Goal: Information Seeking & Learning: Learn about a topic

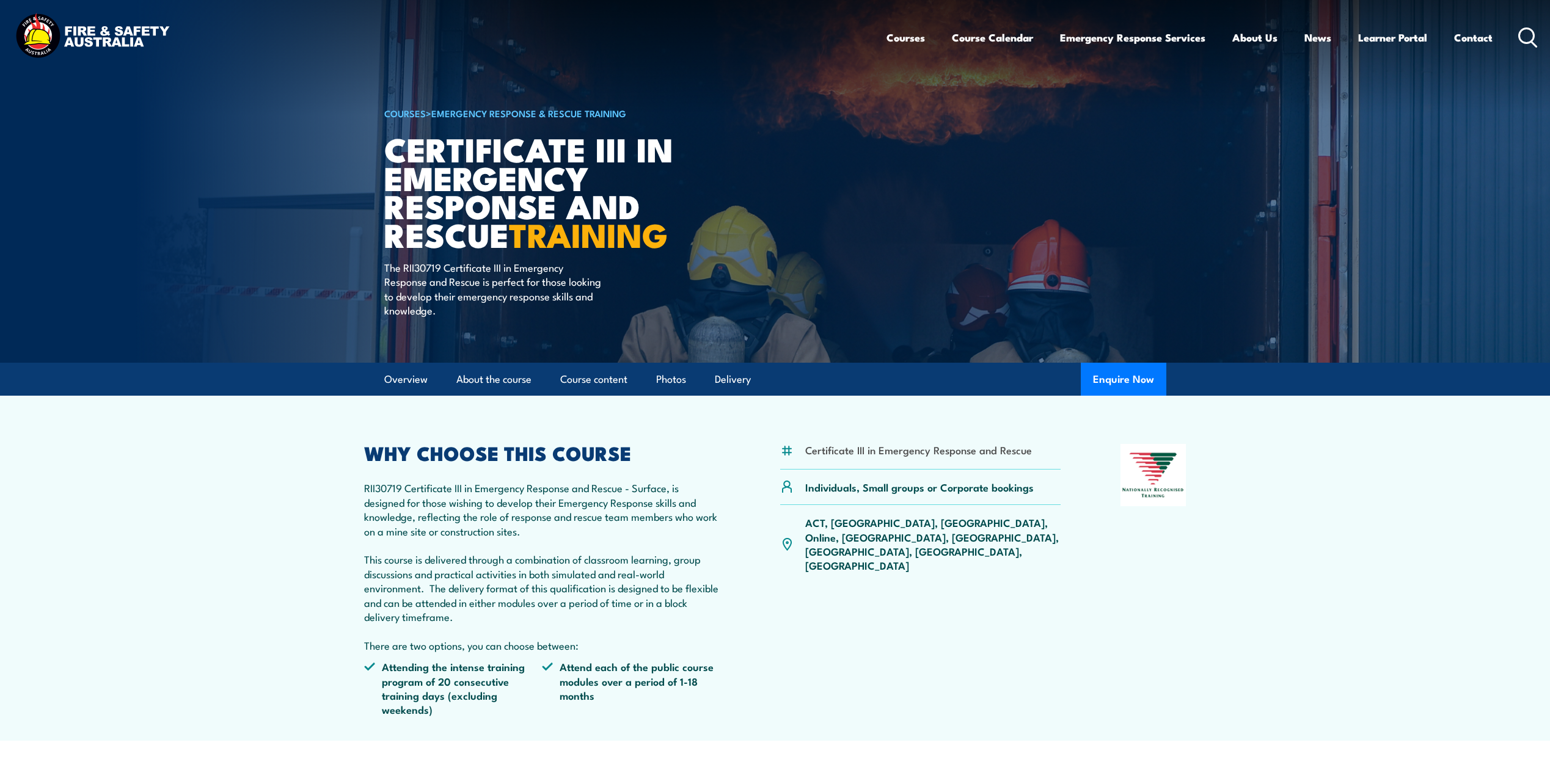
click at [38, 32] on img at bounding box center [92, 36] width 160 height 52
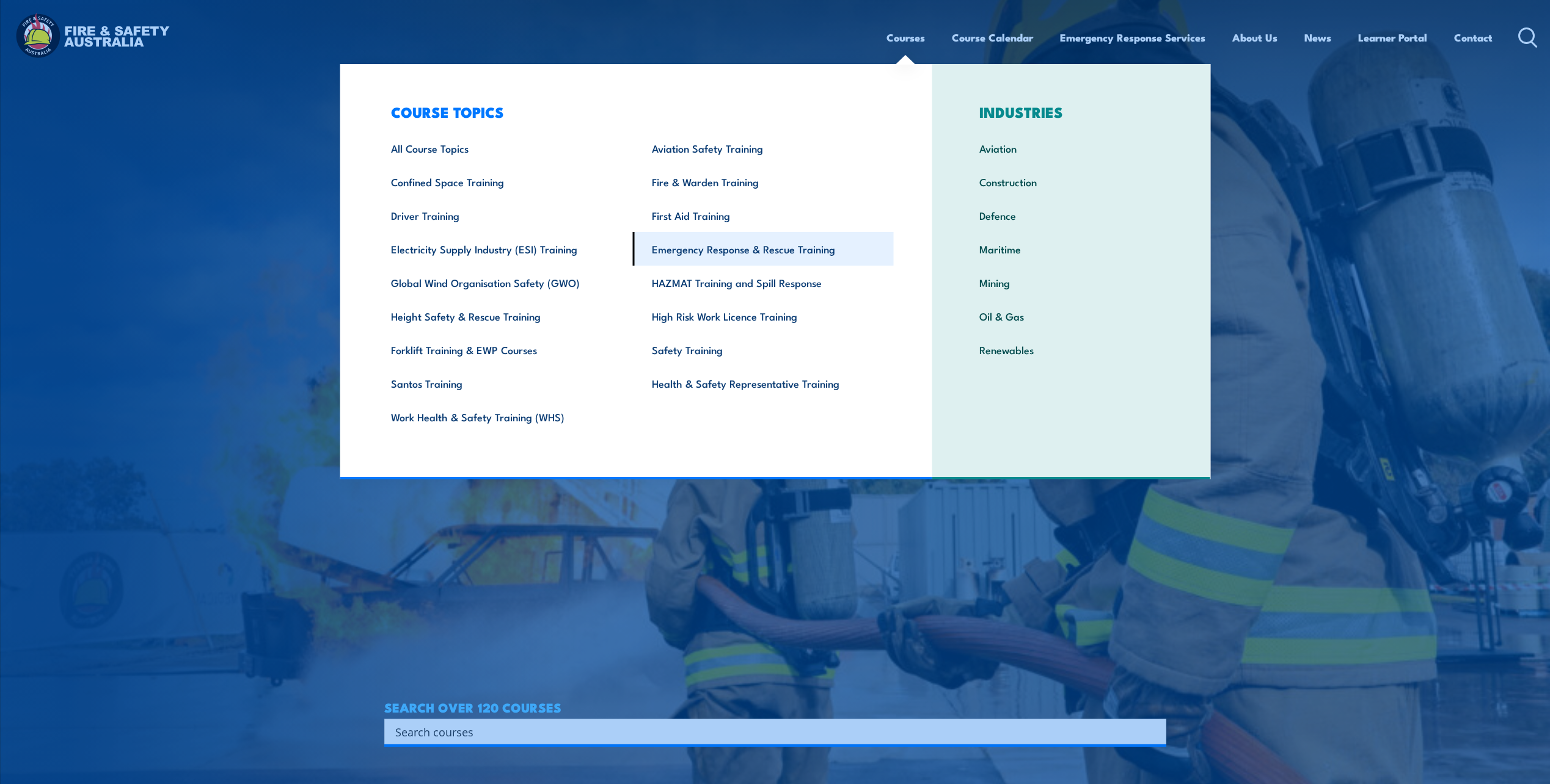
click at [810, 249] on link "Emergency Response & Rescue Training" at bounding box center [763, 248] width 261 height 34
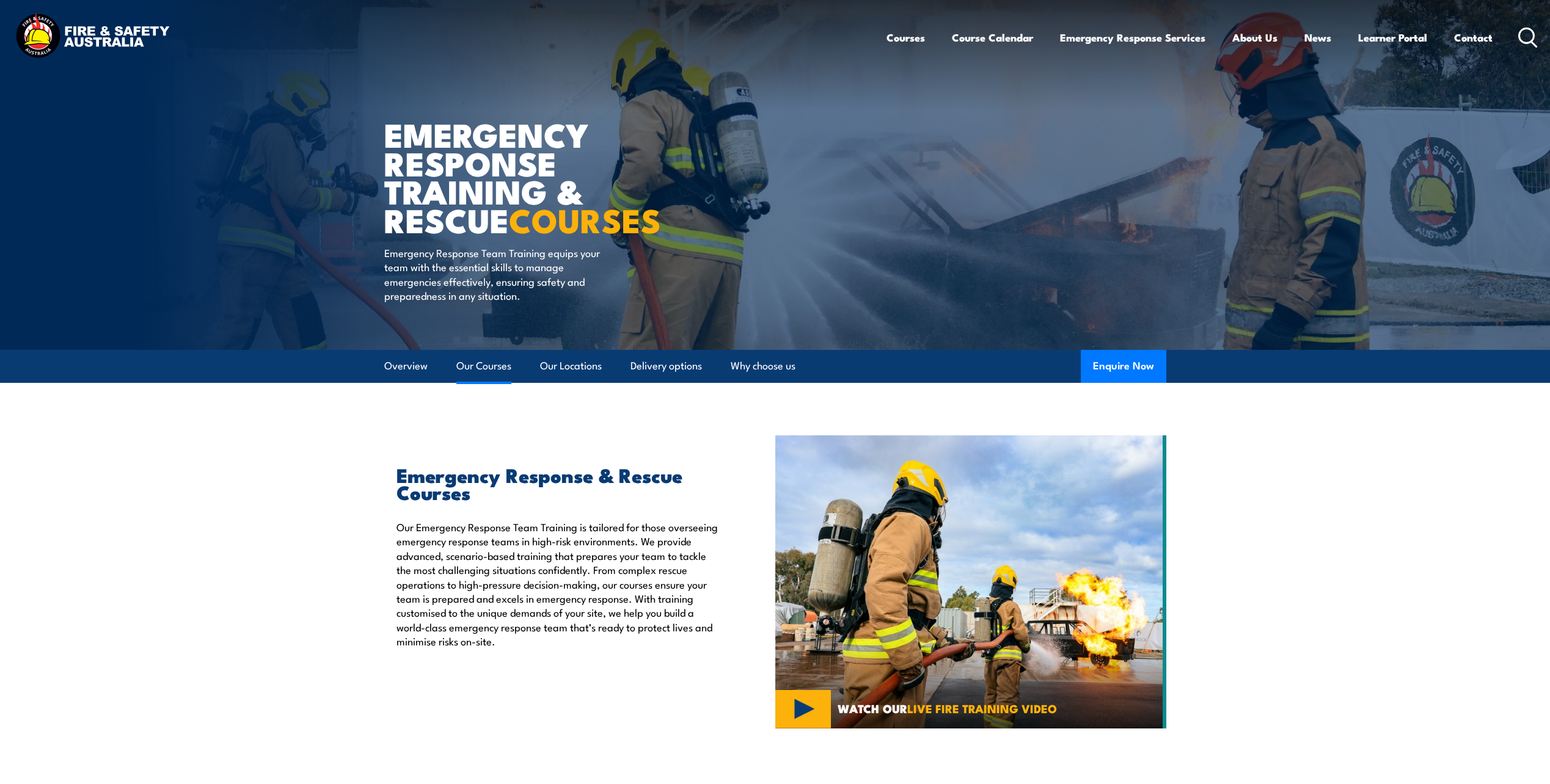
click at [489, 365] on link "Our Courses" at bounding box center [484, 366] width 55 height 32
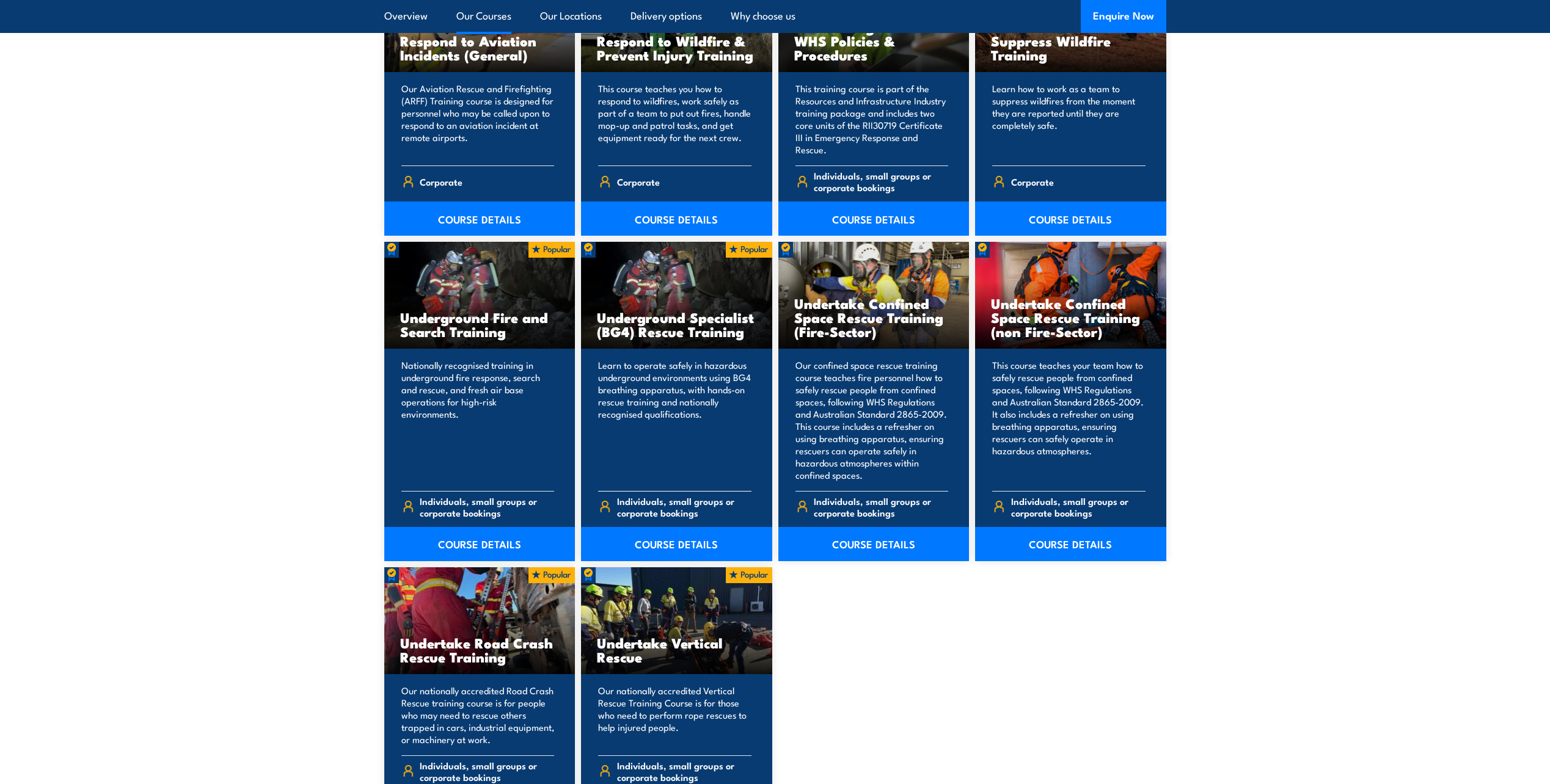
scroll to position [1965, 0]
